Goal: Task Accomplishment & Management: Manage account settings

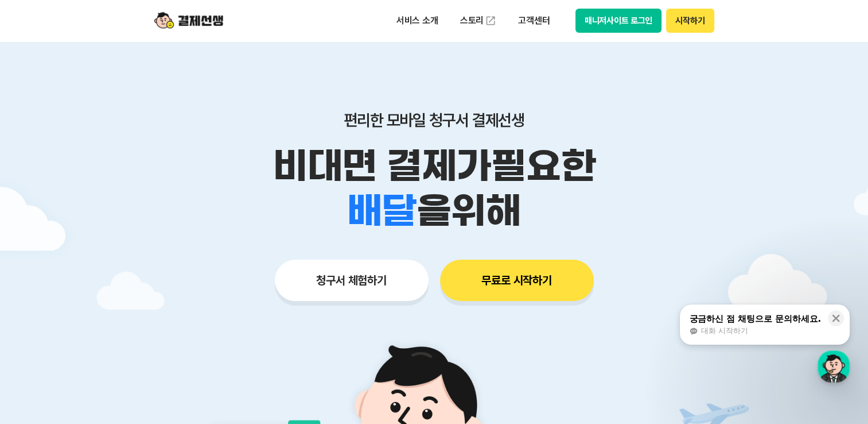
click at [615, 33] on div "서비스 소개 스토리 고객센터 매니저사이트 로그인 시작하기" at bounding box center [435, 20] width 588 height 41
click at [615, 26] on button "매니저사이트 로그인" at bounding box center [619, 21] width 87 height 24
click at [211, 17] on img at bounding box center [188, 21] width 69 height 22
click at [614, 28] on button "매니저사이트 로그인" at bounding box center [619, 21] width 87 height 24
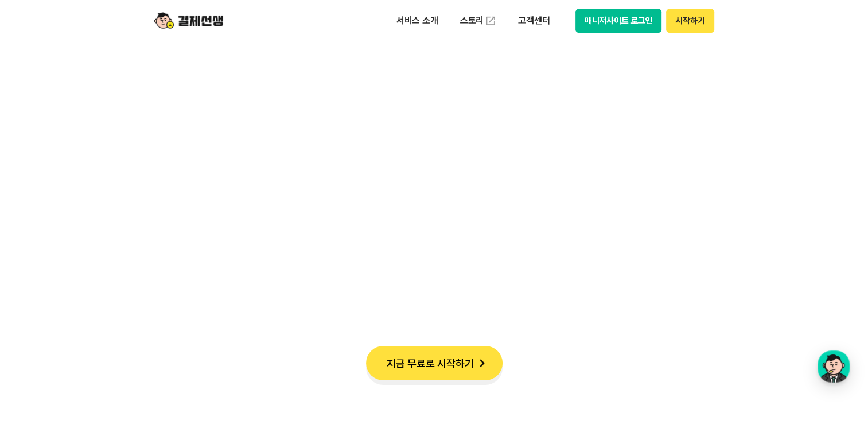
scroll to position [1341, 0]
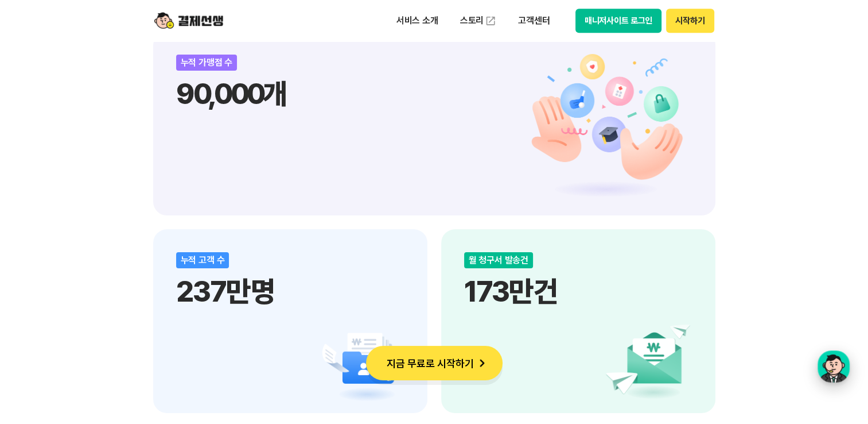
click at [837, 366] on div "button" at bounding box center [834, 366] width 32 height 32
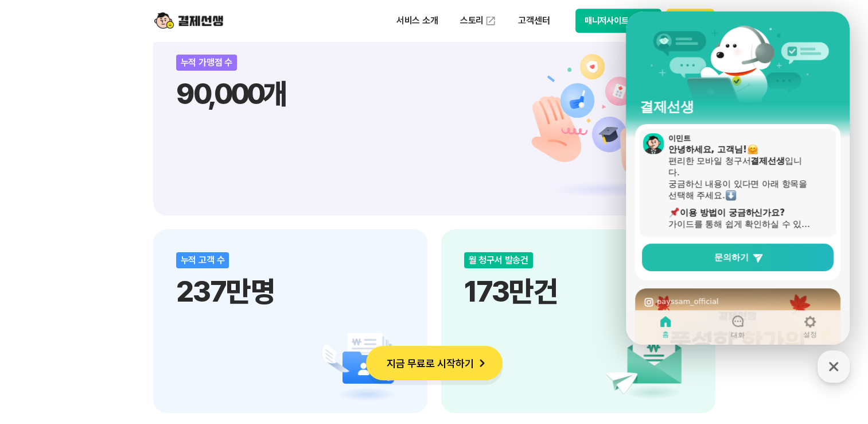
scroll to position [57, 0]
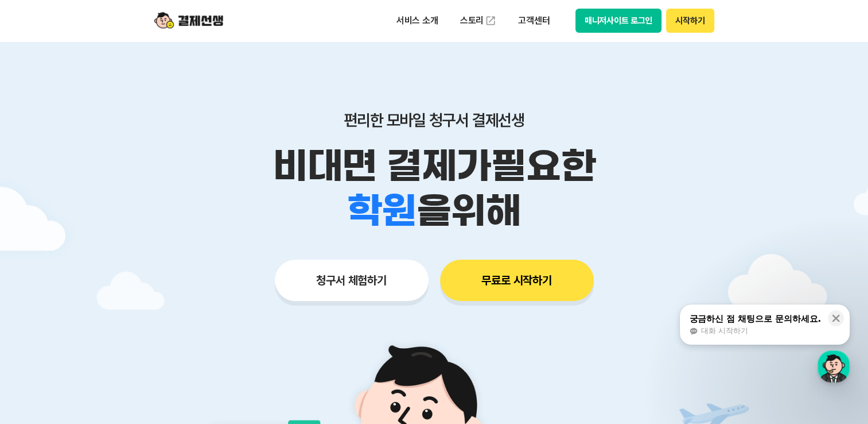
click at [608, 22] on button "매니저사이트 로그인" at bounding box center [619, 21] width 87 height 24
